Goal: Task Accomplishment & Management: Manage account settings

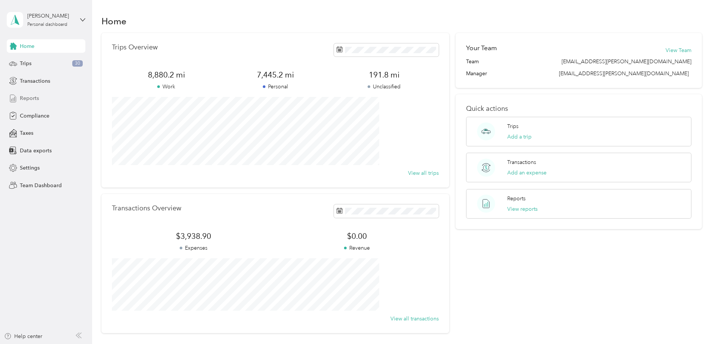
click at [37, 97] on span "Reports" at bounding box center [29, 98] width 19 height 8
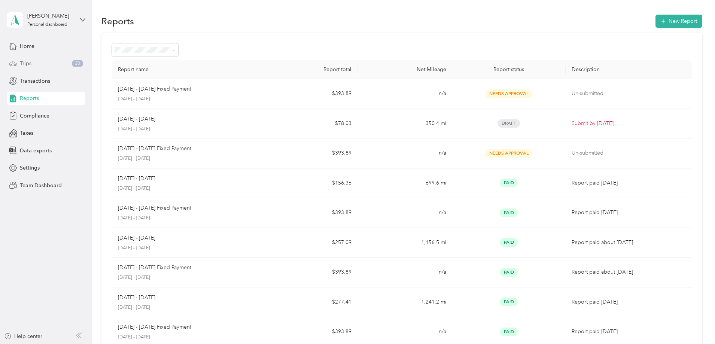
click at [25, 63] on span "Trips" at bounding box center [26, 64] width 12 height 8
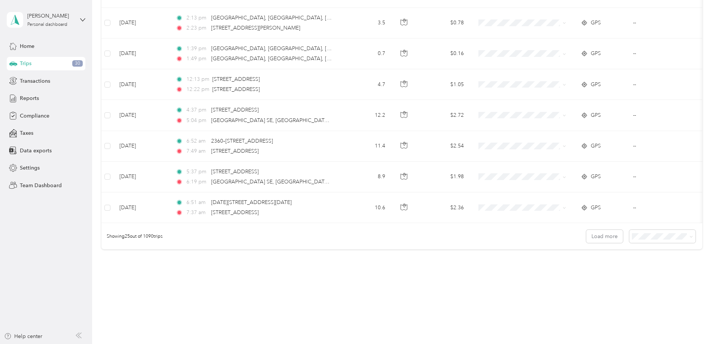
scroll to position [673, 0]
click at [689, 239] on span at bounding box center [690, 236] width 3 height 6
click at [689, 238] on icon at bounding box center [690, 236] width 3 height 3
click at [619, 280] on div "100 per load" at bounding box center [611, 282] width 56 height 8
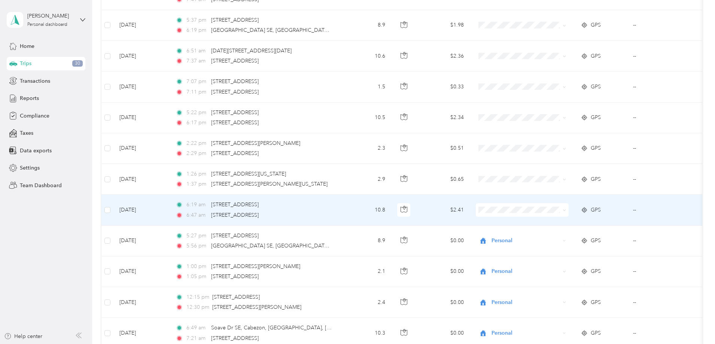
scroll to position [823, 0]
click at [548, 239] on li "Personal" at bounding box center [571, 237] width 93 height 13
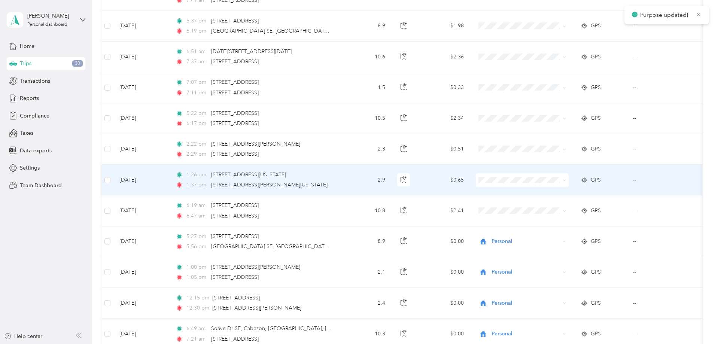
click at [550, 208] on span "Personal" at bounding box center [578, 206] width 69 height 8
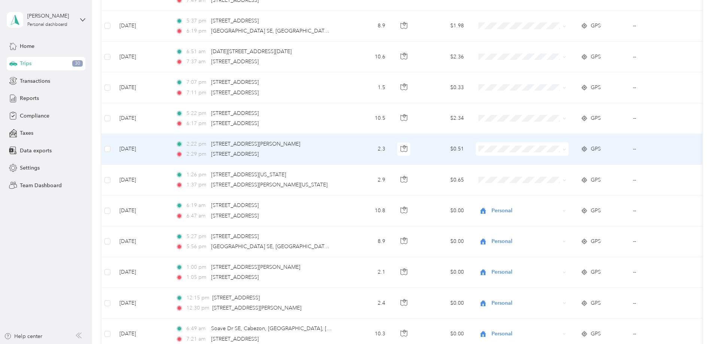
click at [545, 176] on span "Personal" at bounding box center [578, 174] width 69 height 8
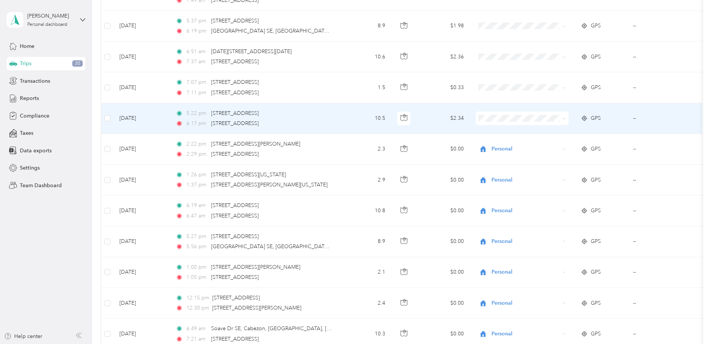
click at [550, 147] on li "Personal" at bounding box center [571, 143] width 93 height 13
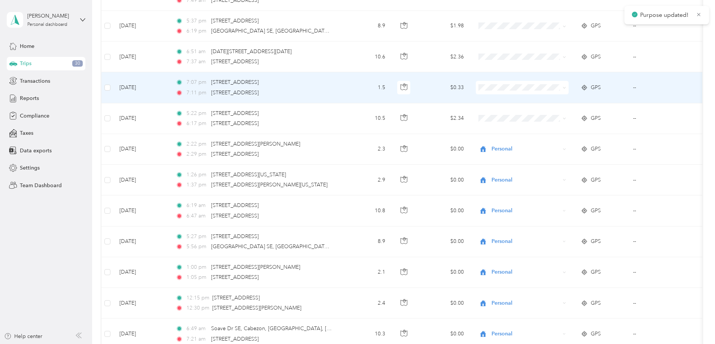
click at [544, 116] on li "Personal" at bounding box center [571, 113] width 93 height 13
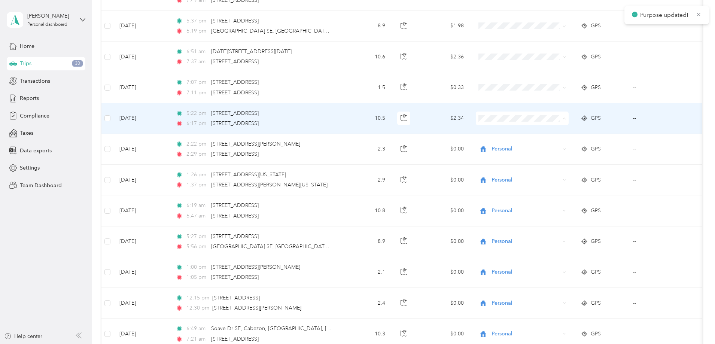
click at [550, 144] on span "Personal" at bounding box center [578, 145] width 69 height 8
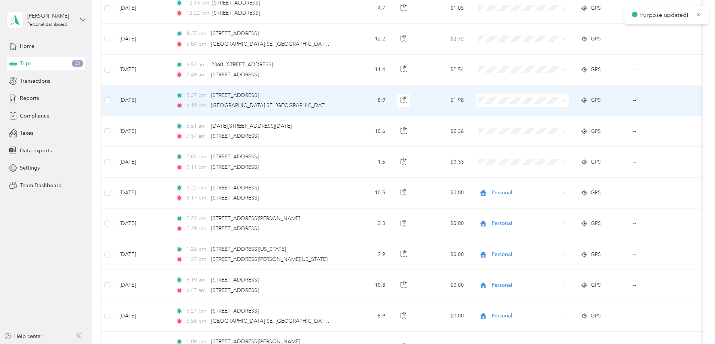
scroll to position [749, 0]
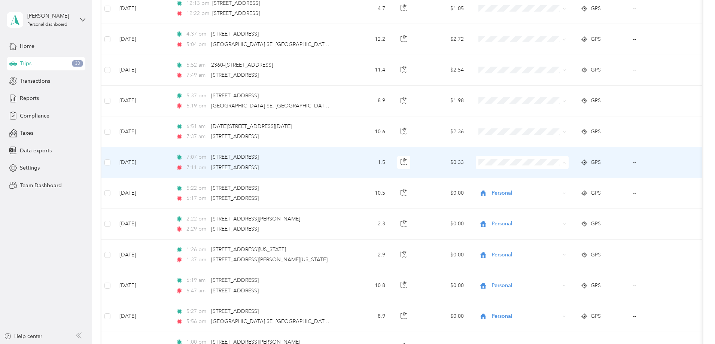
click at [549, 190] on span "Personal" at bounding box center [578, 190] width 69 height 8
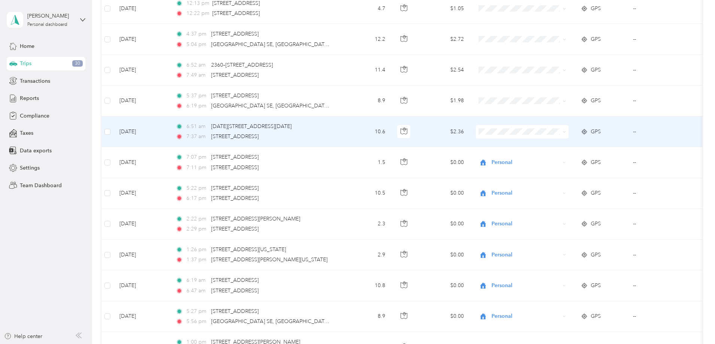
click at [548, 160] on li "Personal" at bounding box center [571, 158] width 93 height 13
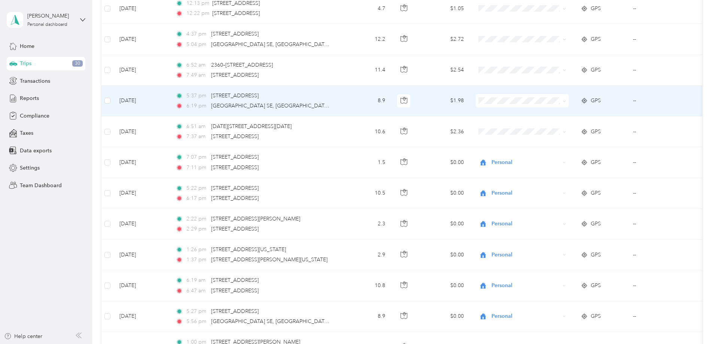
click at [548, 129] on li "Personal" at bounding box center [571, 125] width 93 height 13
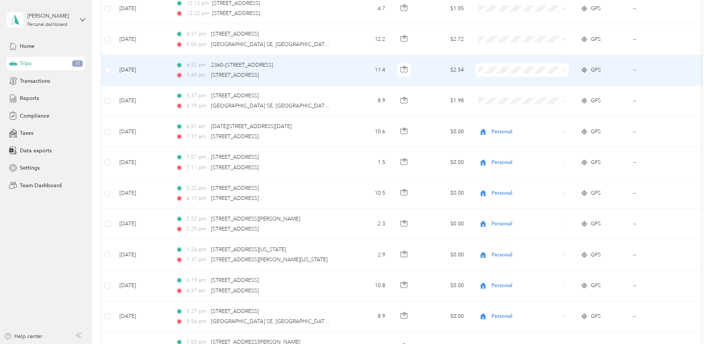
click at [545, 97] on span "Personal" at bounding box center [578, 97] width 69 height 8
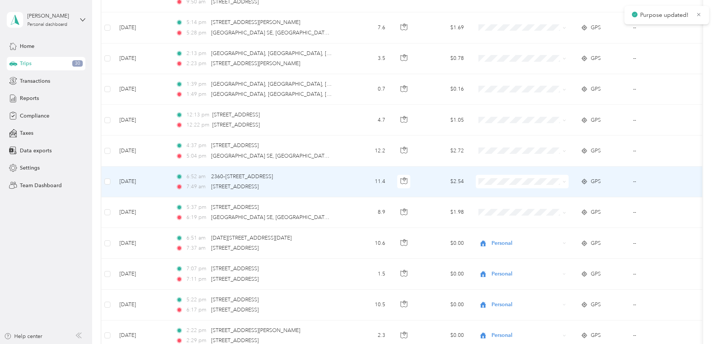
scroll to position [637, 0]
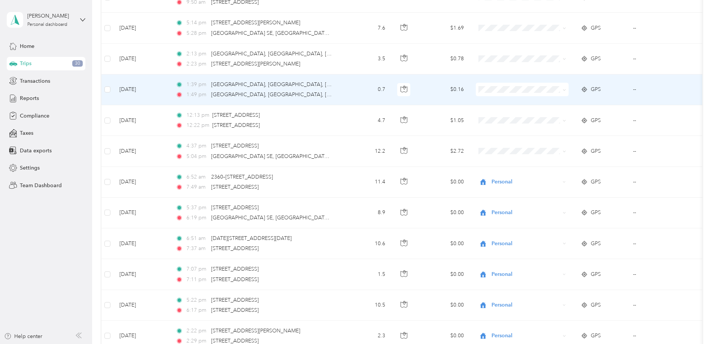
click at [548, 112] on li "Personal" at bounding box center [571, 115] width 93 height 13
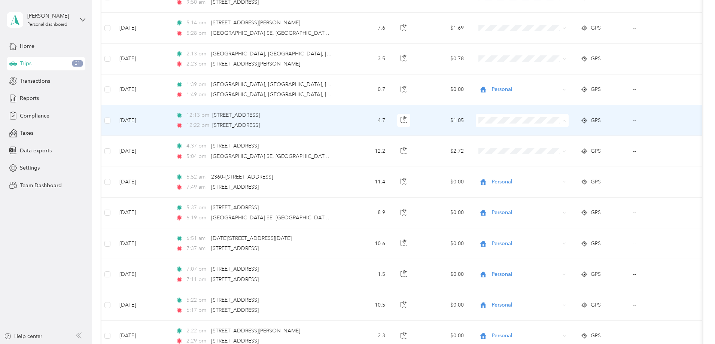
click at [554, 144] on span "Personal" at bounding box center [578, 148] width 69 height 8
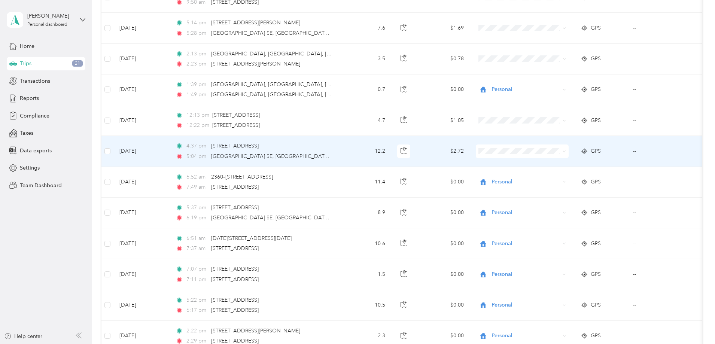
click at [551, 180] on li "Personal" at bounding box center [571, 177] width 93 height 13
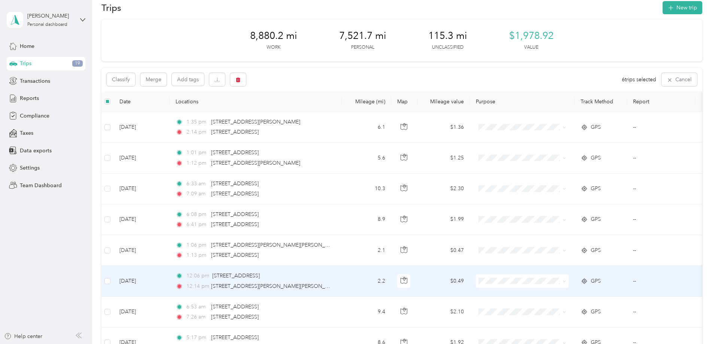
scroll to position [0, 0]
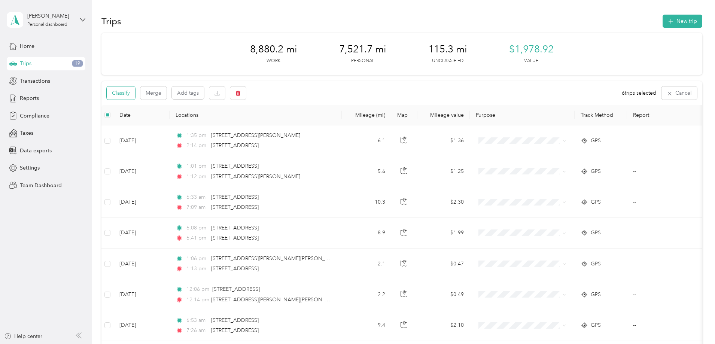
click at [135, 95] on button "Classify" at bounding box center [121, 92] width 28 height 13
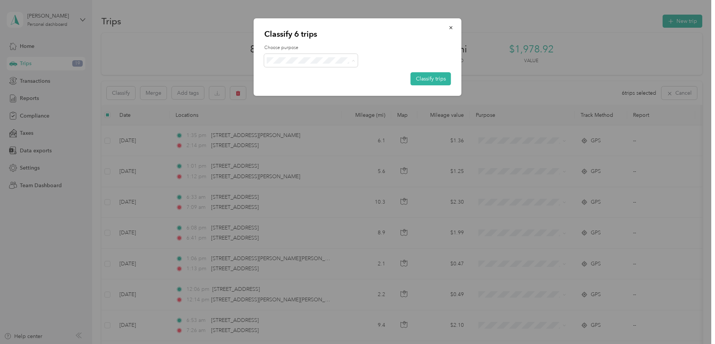
click at [308, 85] on span "Personal" at bounding box center [318, 87] width 70 height 8
click at [421, 79] on button "Classify trips" at bounding box center [431, 78] width 40 height 13
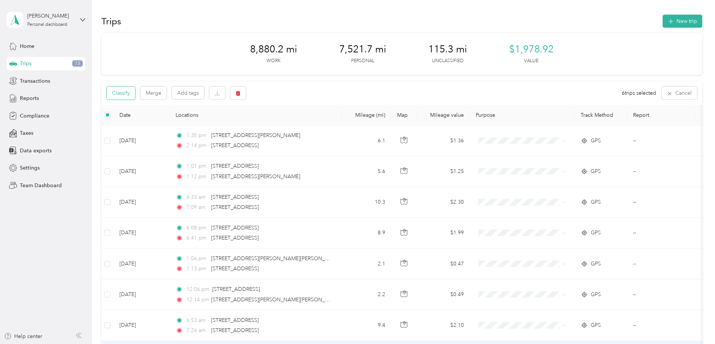
click at [135, 94] on button "Classify" at bounding box center [121, 92] width 28 height 13
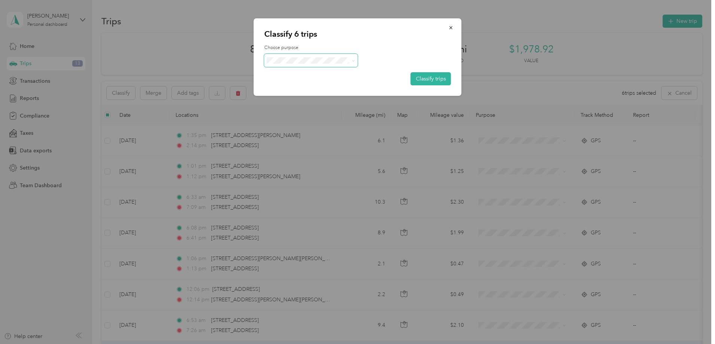
click at [353, 60] on icon at bounding box center [352, 60] width 3 height 3
click at [293, 88] on li "Personal" at bounding box center [311, 86] width 94 height 13
click at [436, 77] on button "Classify trips" at bounding box center [431, 78] width 40 height 13
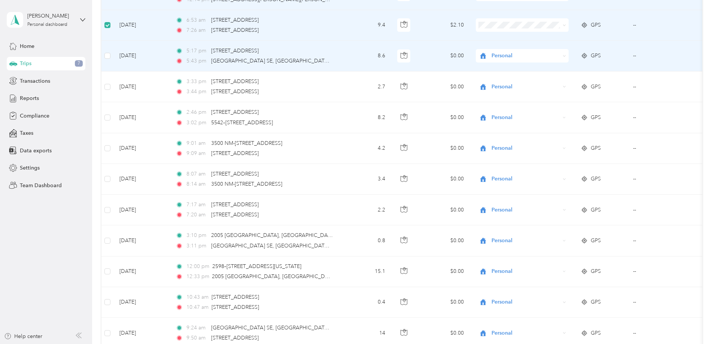
scroll to position [300, 0]
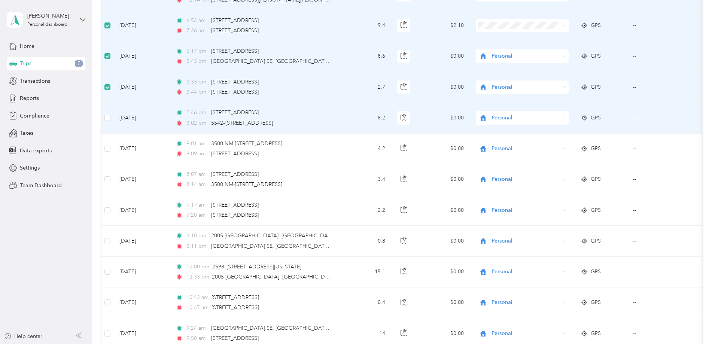
click at [113, 119] on td at bounding box center [107, 118] width 12 height 31
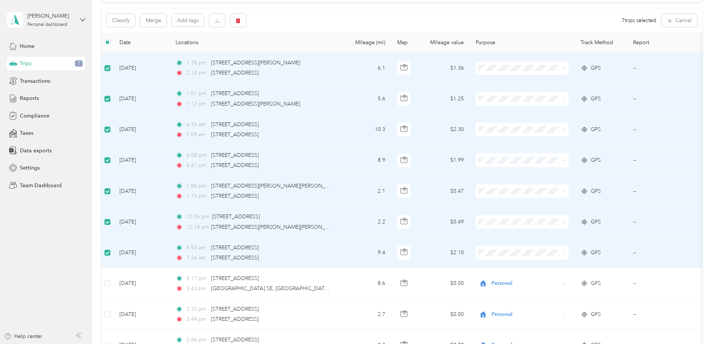
scroll to position [73, 0]
click at [135, 18] on button "Classify" at bounding box center [121, 19] width 28 height 13
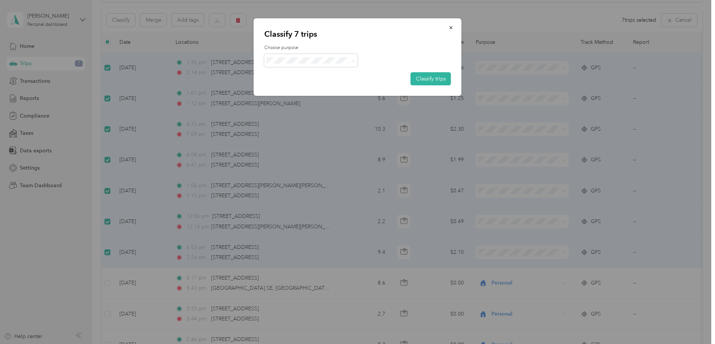
click at [297, 87] on span "Personal" at bounding box center [313, 87] width 61 height 8
click at [429, 80] on button "Classify trips" at bounding box center [431, 78] width 40 height 13
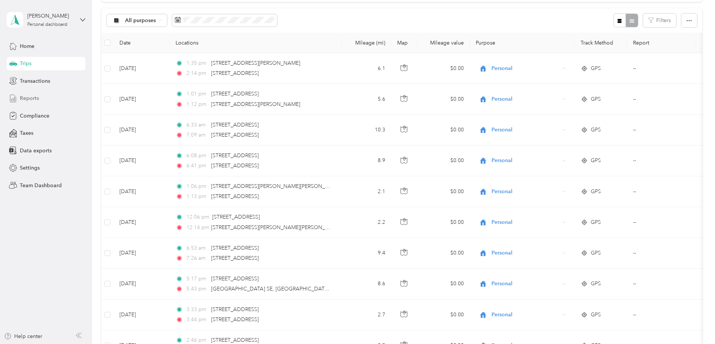
click at [33, 100] on span "Reports" at bounding box center [29, 98] width 19 height 8
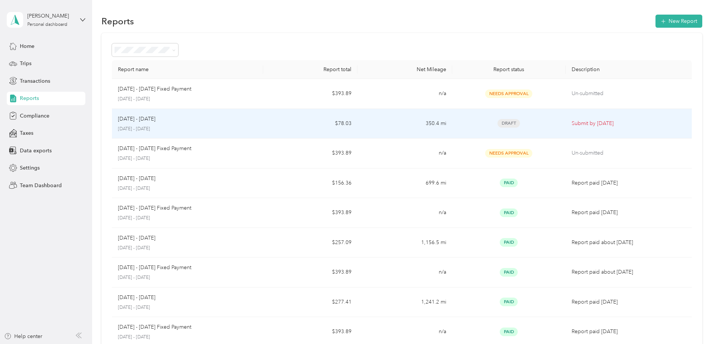
click at [257, 125] on div "[DATE] - [DATE] [DATE] - [DATE]" at bounding box center [187, 124] width 139 height 18
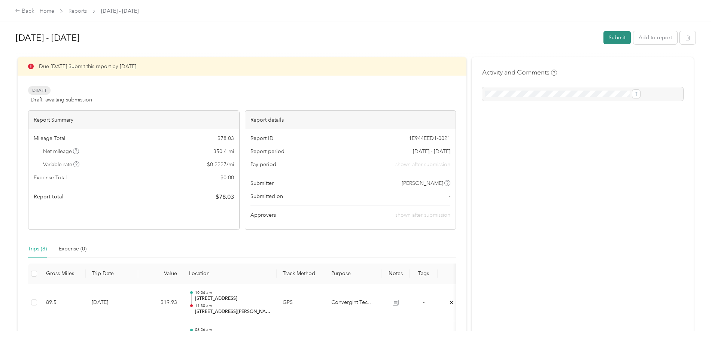
click at [603, 39] on button "Submit" at bounding box center [616, 37] width 27 height 13
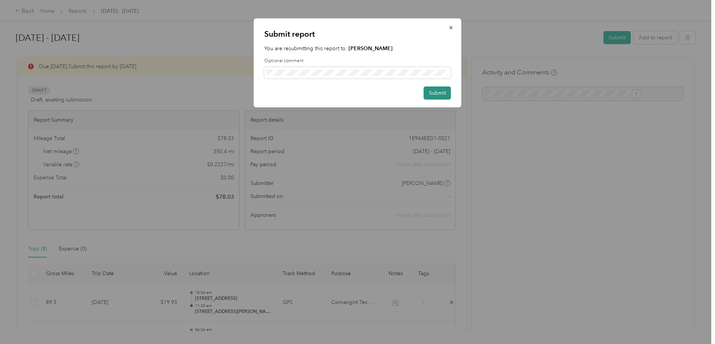
click at [438, 91] on button "Submit" at bounding box center [437, 92] width 27 height 13
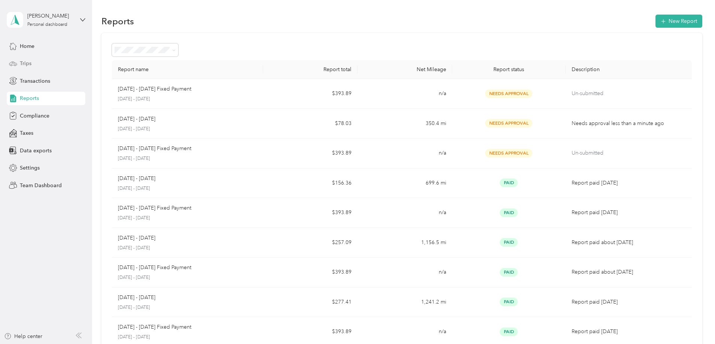
click at [23, 62] on span "Trips" at bounding box center [26, 64] width 12 height 8
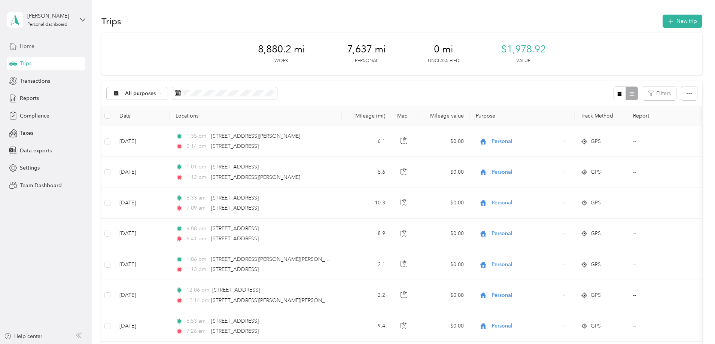
click at [33, 45] on span "Home" at bounding box center [27, 46] width 15 height 8
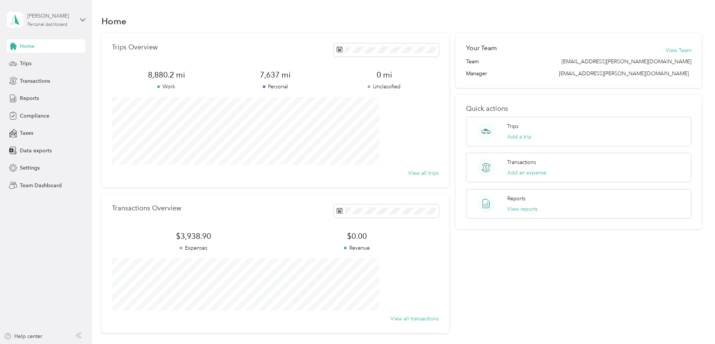
click at [47, 25] on div "Personal dashboard" at bounding box center [47, 24] width 40 height 4
click at [52, 61] on div "Team dashboard" at bounding box center [33, 62] width 40 height 8
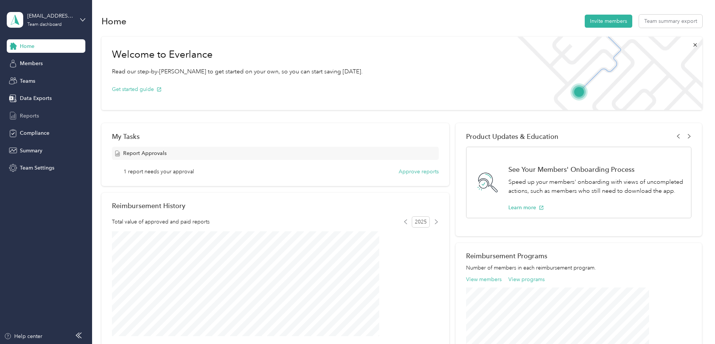
click at [41, 113] on div "Reports" at bounding box center [46, 115] width 79 height 13
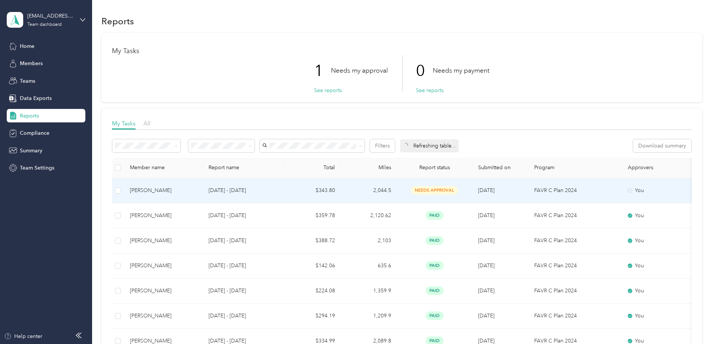
click at [273, 189] on p "[DATE] - [DATE]" at bounding box center [243, 190] width 70 height 8
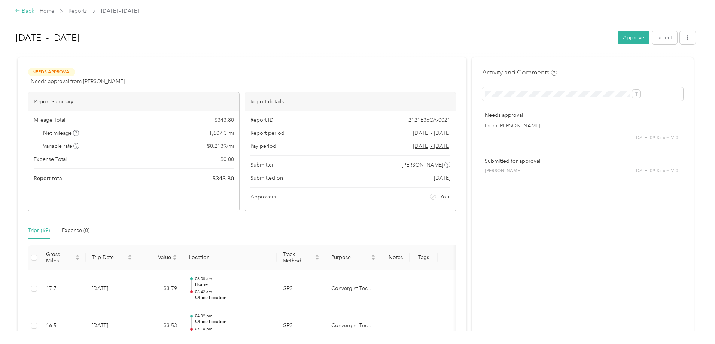
click at [34, 10] on div "Back" at bounding box center [24, 11] width 19 height 9
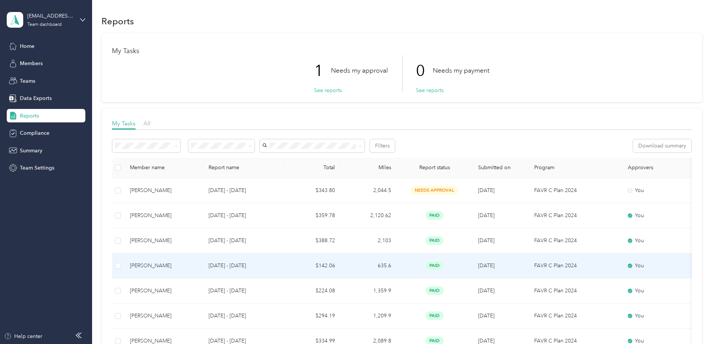
click at [341, 264] on td "$142.06" at bounding box center [313, 265] width 56 height 25
